Goal: Task Accomplishment & Management: Manage account settings

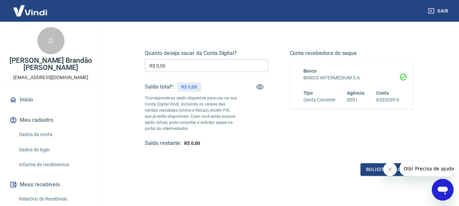
scroll to position [102, 0]
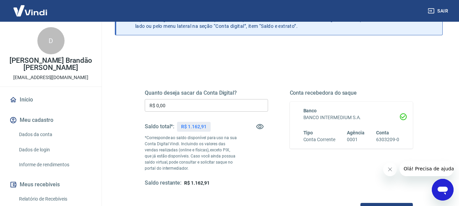
scroll to position [34, 0]
